Goal: Task Accomplishment & Management: Manage account settings

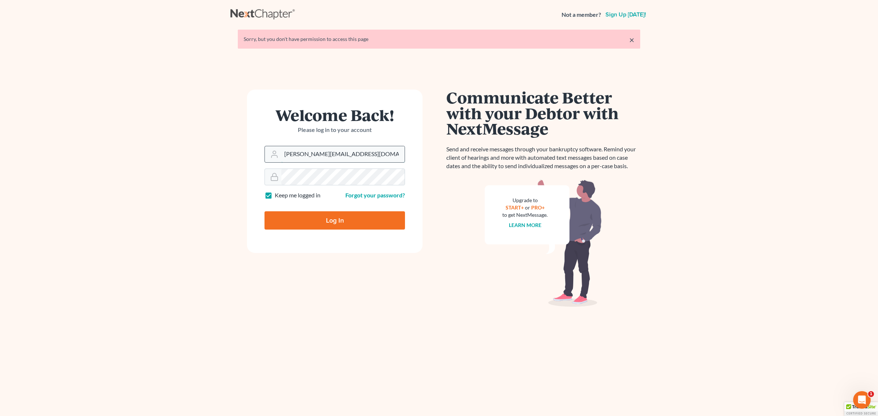
click at [346, 155] on input "[PERSON_NAME][EMAIL_ADDRESS][DOMAIN_NAME]" at bounding box center [342, 154] width 123 height 16
type input "[EMAIL_ADDRESS][DOMAIN_NAME]"
click at [293, 212] on input "Log In" at bounding box center [334, 220] width 140 height 18
type input "Thinking..."
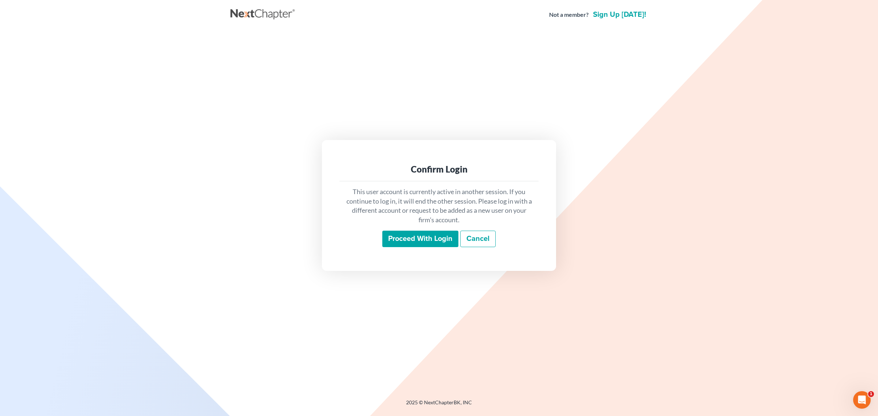
click at [432, 242] on input "Proceed with login" at bounding box center [420, 239] width 76 height 17
